Goal: Task Accomplishment & Management: Use online tool/utility

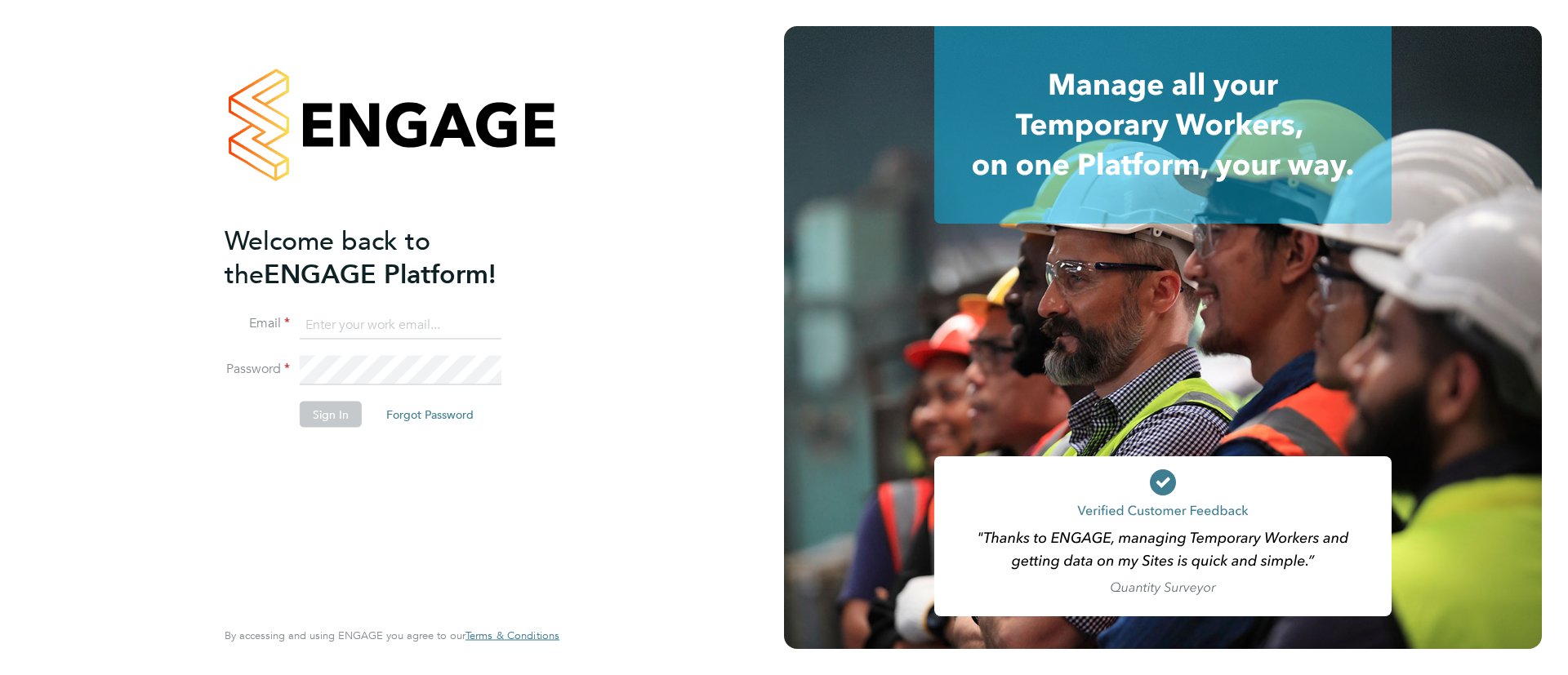
type input "[EMAIL_ADDRESS][DOMAIN_NAME]"
click at [333, 426] on button "Sign In" at bounding box center [330, 414] width 62 height 26
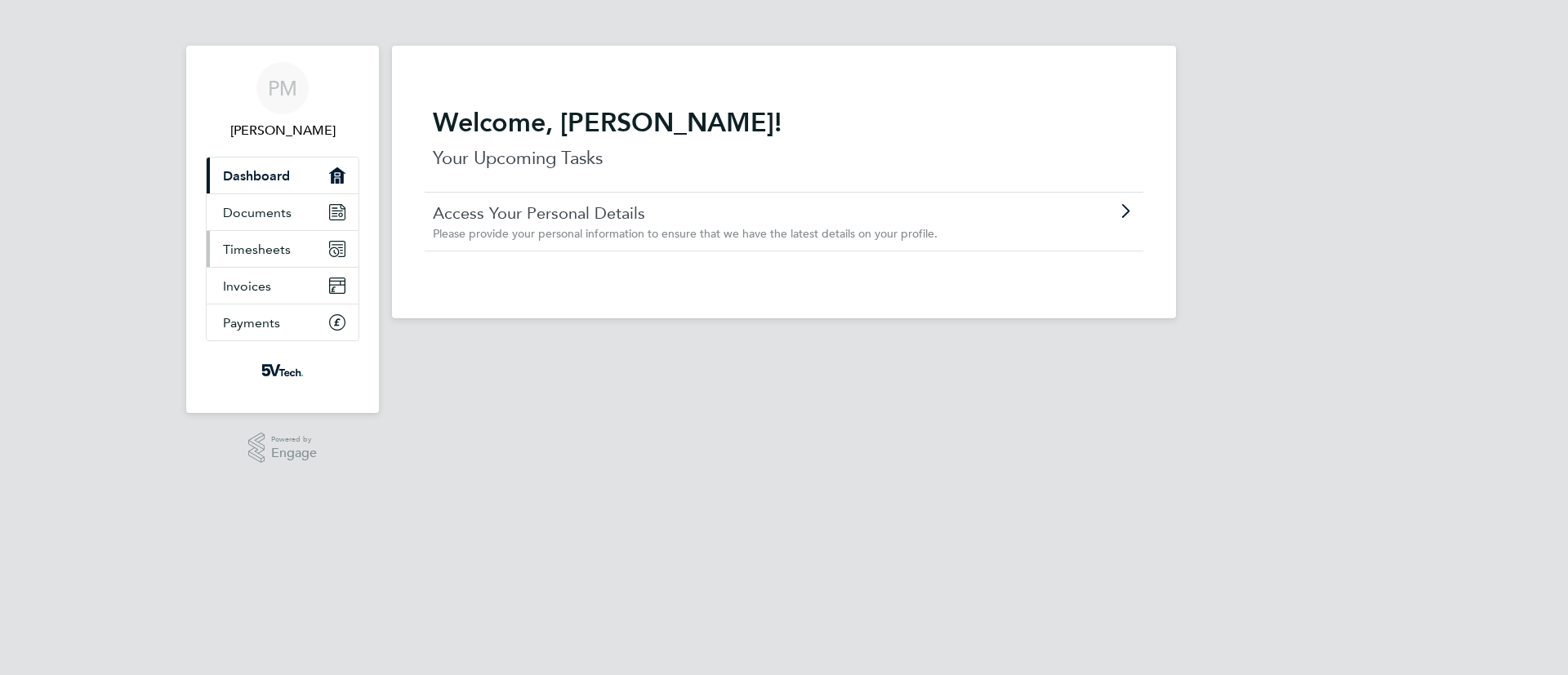
click at [275, 252] on span "Timesheets" at bounding box center [257, 249] width 68 height 16
